Goal: Check status: Check status

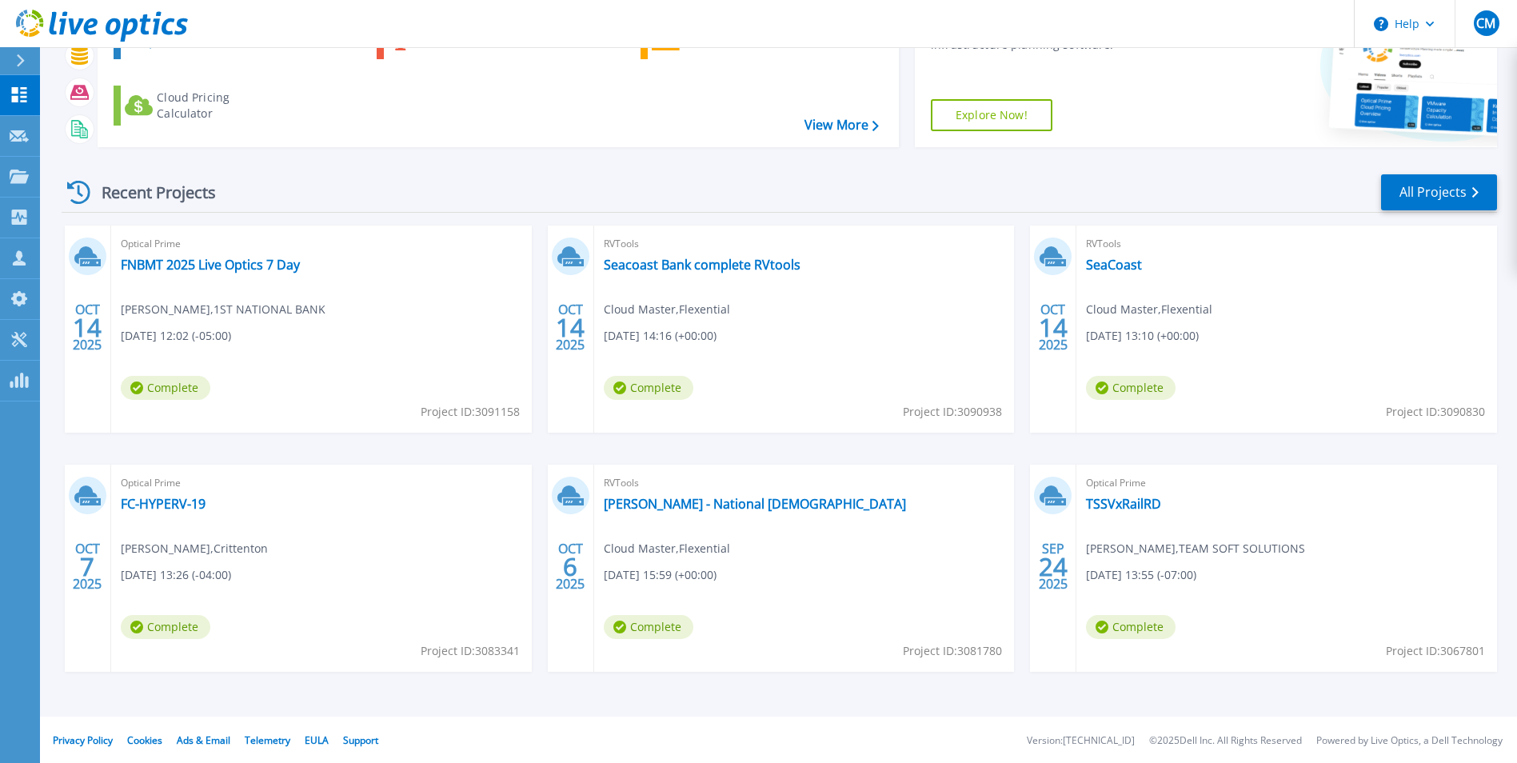
scroll to position [123, 0]
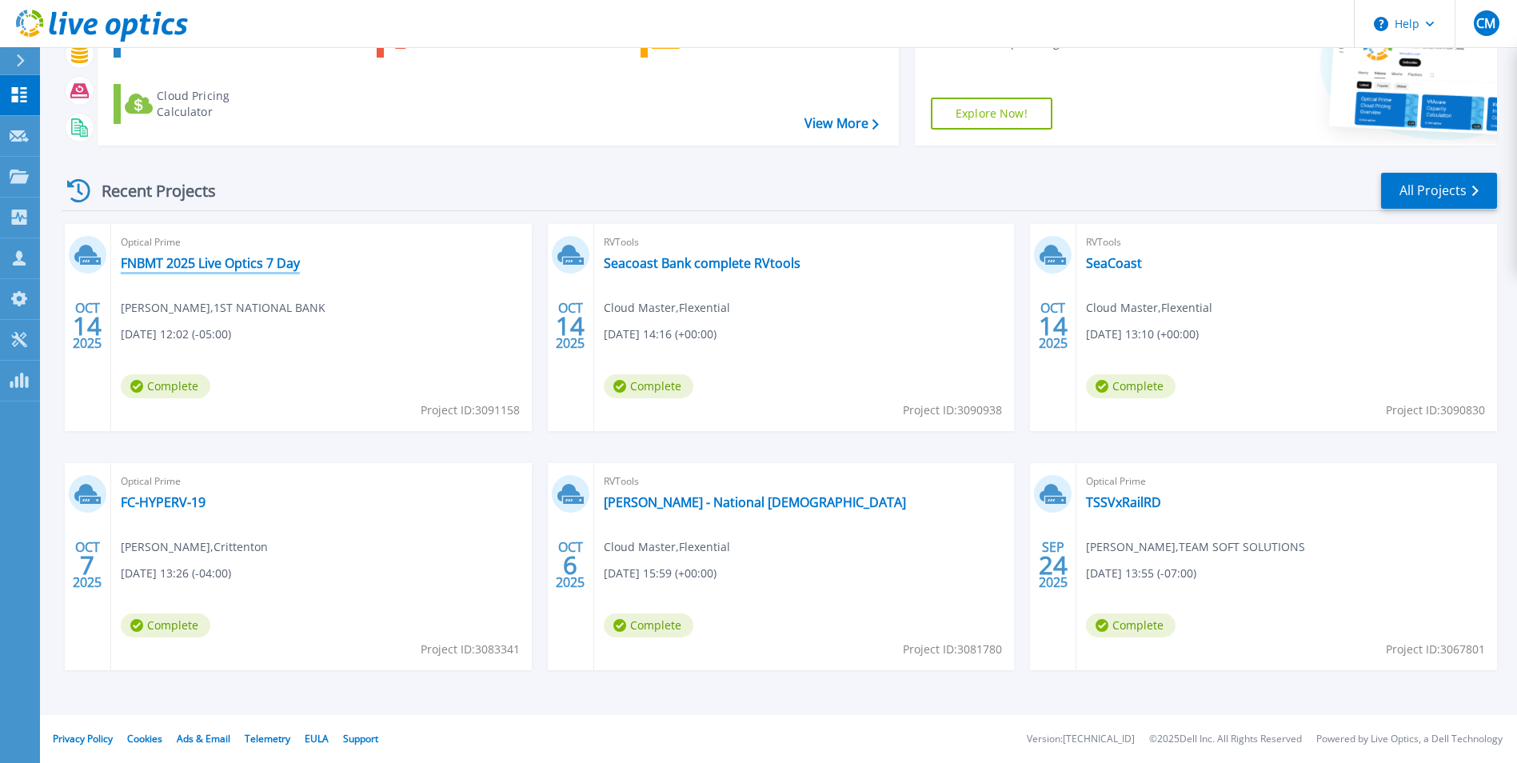
click at [226, 257] on link "FNBMT 2025 Live Optics 7 Day" at bounding box center [210, 263] width 179 height 16
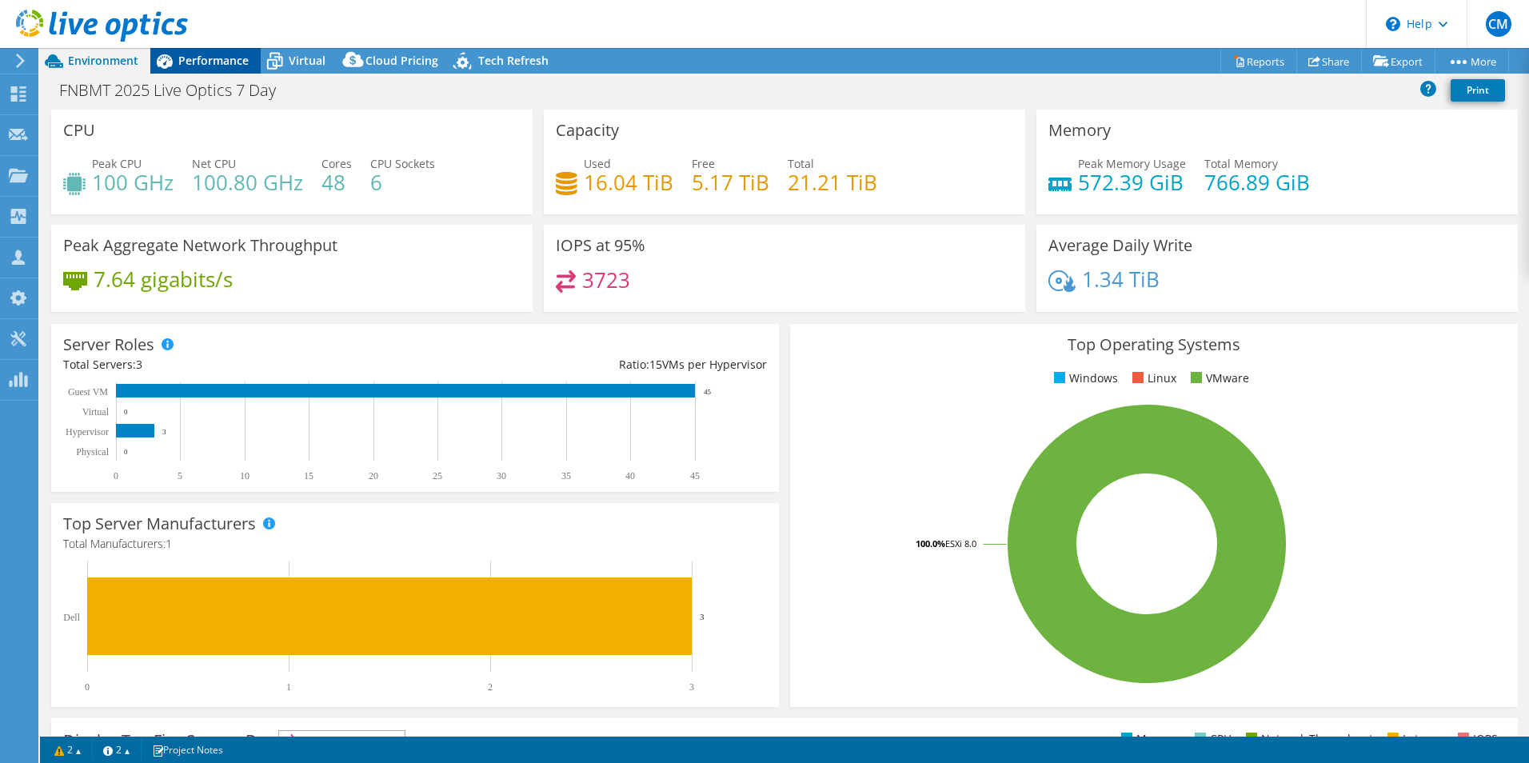
click at [201, 70] on div "Performance" at bounding box center [205, 61] width 110 height 26
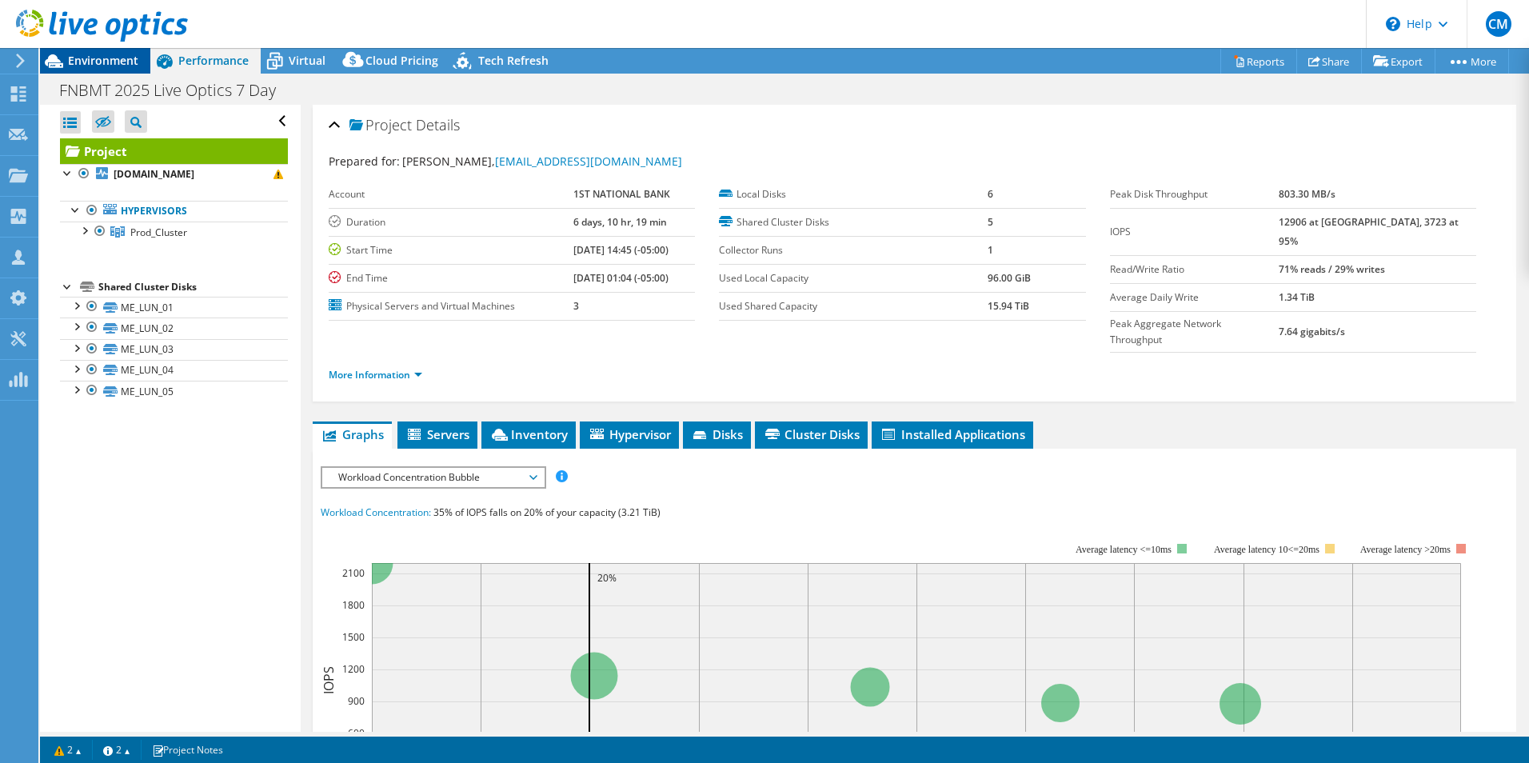
click at [94, 66] on span "Environment" at bounding box center [103, 60] width 70 height 15
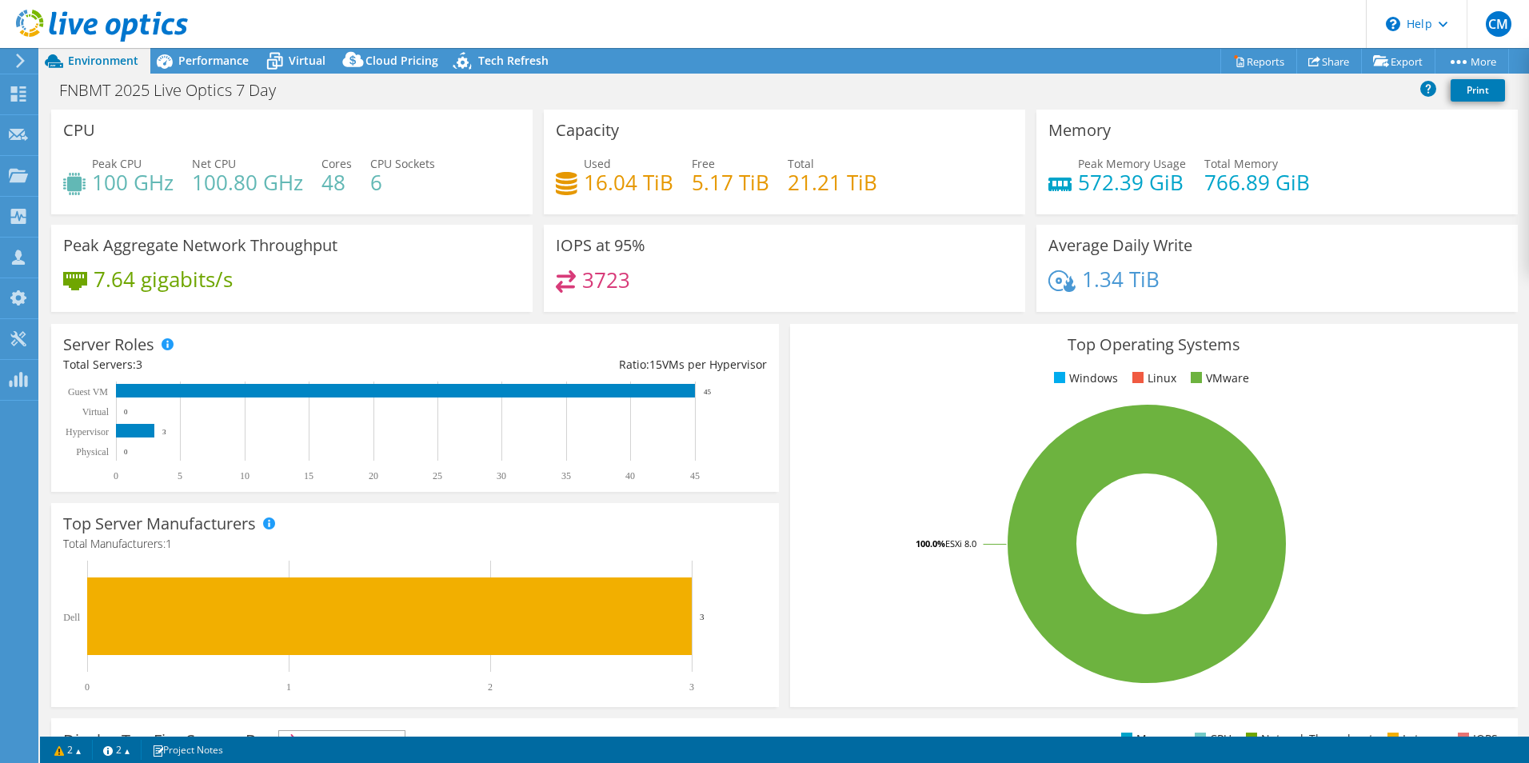
click at [23, 63] on icon at bounding box center [20, 61] width 12 height 14
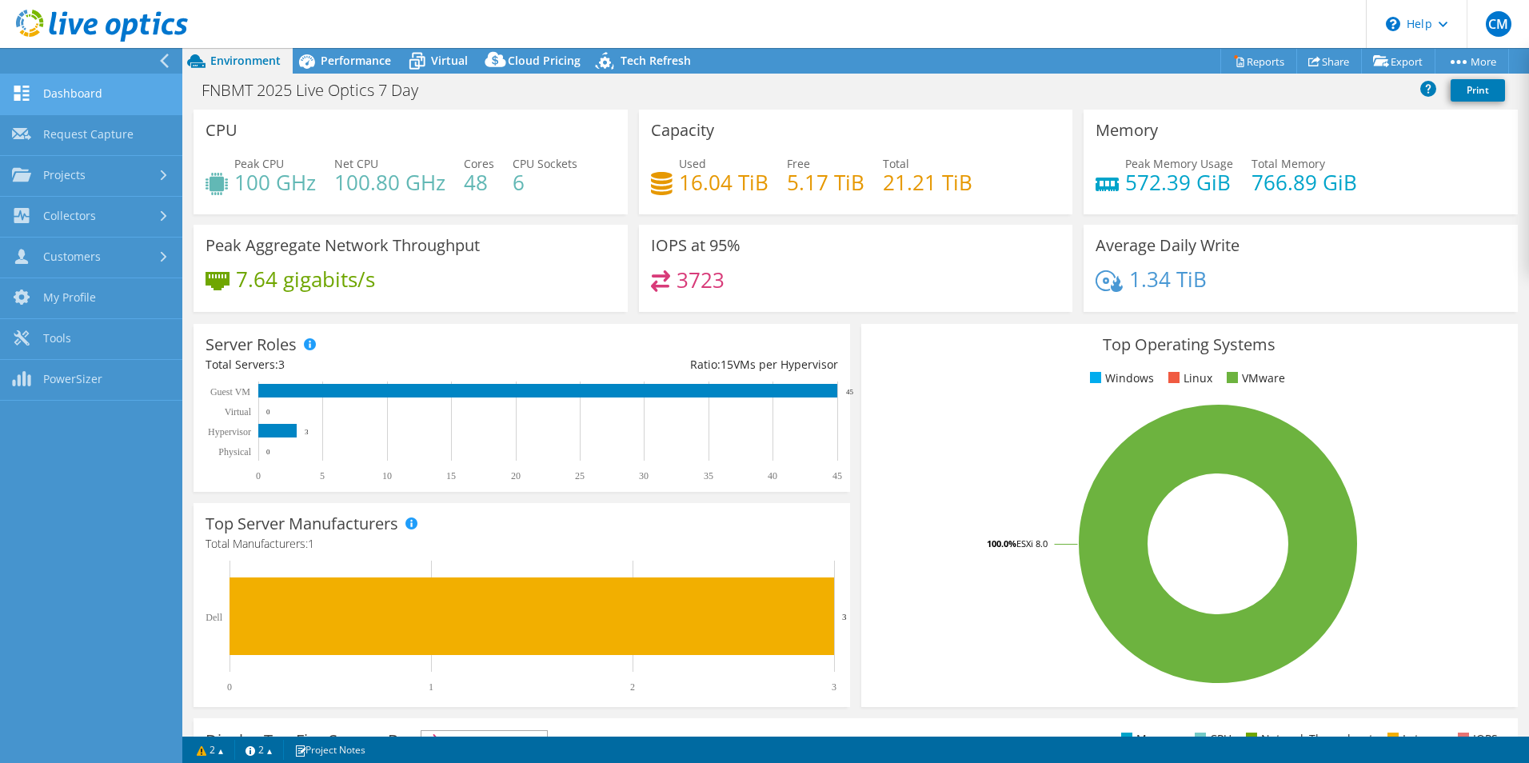
click at [65, 98] on link "Dashboard" at bounding box center [91, 94] width 182 height 41
